Goal: Task Accomplishment & Management: Use online tool/utility

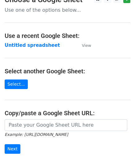
scroll to position [81, 0]
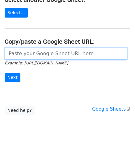
click at [25, 56] on input "url" at bounding box center [66, 54] width 122 height 12
paste input "https://docs.google.com/spreadsheets/d/1BxwzgeX9aSr6NOfesAnG-PvGxDH99I5gz5iWFdN…"
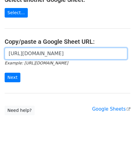
scroll to position [0, 133]
type input "https://docs.google.com/spreadsheets/d/1BxwzgeX9aSr6NOfesAnG-PvGxDH99I5gz5iWFdN…"
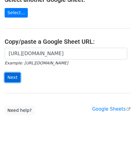
click at [14, 75] on input "Next" at bounding box center [13, 78] width 16 height 10
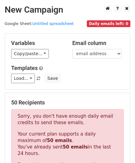
scroll to position [208, 0]
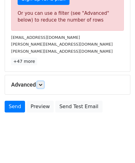
drag, startPoint x: 41, startPoint y: 85, endPoint x: 44, endPoint y: 92, distance: 8.4
click at [41, 85] on icon at bounding box center [40, 85] width 4 height 4
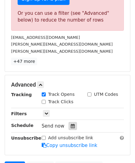
click at [71, 126] on icon at bounding box center [73, 126] width 4 height 4
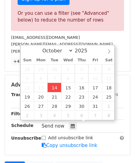
type input "[DATE] 12:00"
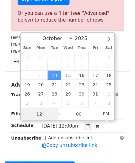
paste input "4"
type input "4"
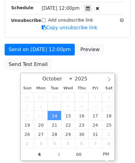
type input "[DATE] 16:00"
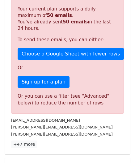
scroll to position [282, 0]
